Goal: Information Seeking & Learning: Find specific fact

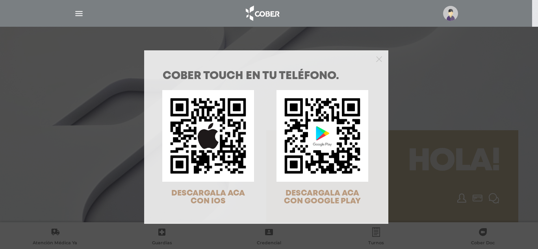
click at [380, 61] on div at bounding box center [266, 58] width 244 height 16
click at [377, 61] on icon "Close" at bounding box center [379, 59] width 6 height 6
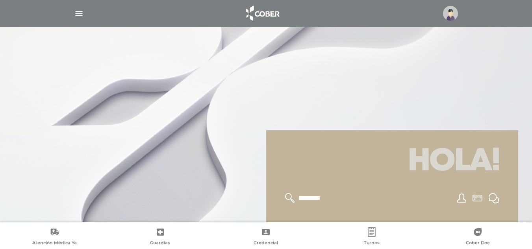
click at [449, 16] on img at bounding box center [450, 13] width 15 height 15
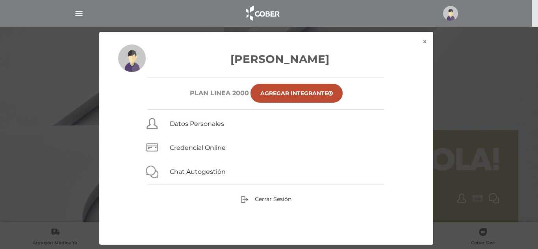
click at [65, 94] on div "× × [PERSON_NAME] Plan Linea 2000 Agregar Integrante Datos Personales Credencia…" at bounding box center [268, 139] width 511 height 214
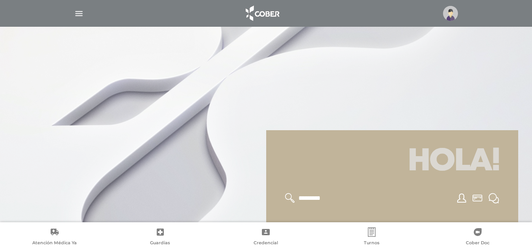
click at [78, 17] on img "button" at bounding box center [79, 14] width 10 height 10
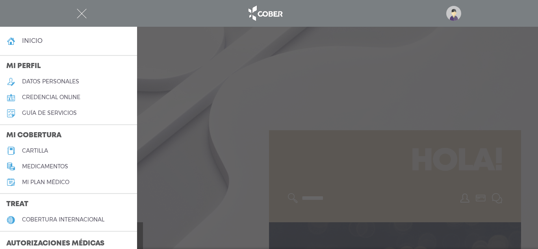
click at [39, 169] on h5 "medicamentos" at bounding box center [45, 166] width 46 height 7
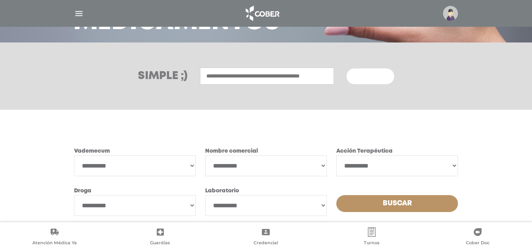
scroll to position [102, 0]
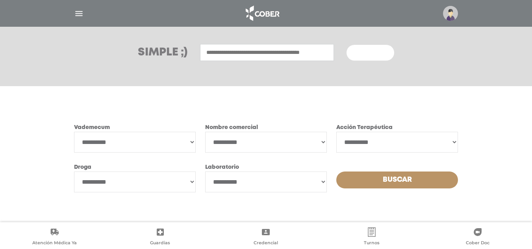
click at [224, 52] on input "text" at bounding box center [267, 52] width 134 height 17
type input "**********"
click at [347, 45] on button "Buscar" at bounding box center [370, 53] width 47 height 16
